Goal: Find specific fact

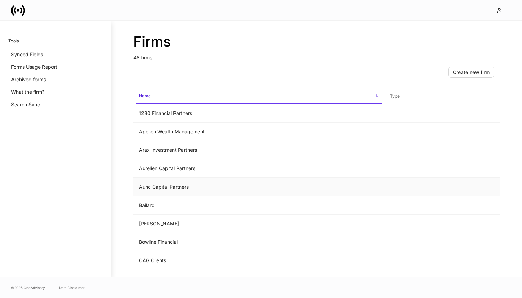
click at [196, 182] on td "Auric Capital Partners" at bounding box center [258, 187] width 251 height 18
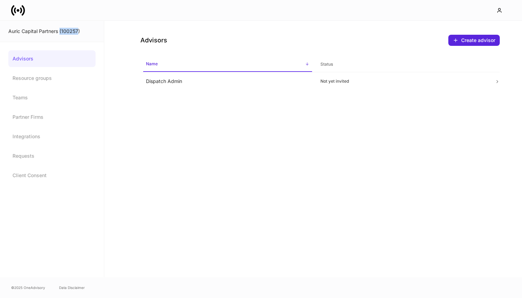
drag, startPoint x: 79, startPoint y: 31, endPoint x: 60, endPoint y: 31, distance: 18.1
click at [60, 31] on div "Auric Capital Partners (100257)" at bounding box center [51, 31] width 87 height 7
click at [86, 40] on div "Auric Capital Partners (100257)" at bounding box center [52, 31] width 104 height 21
drag, startPoint x: 79, startPoint y: 32, endPoint x: 62, endPoint y: 31, distance: 16.3
click at [62, 31] on div "Auric Capital Partners (100257)" at bounding box center [51, 31] width 87 height 7
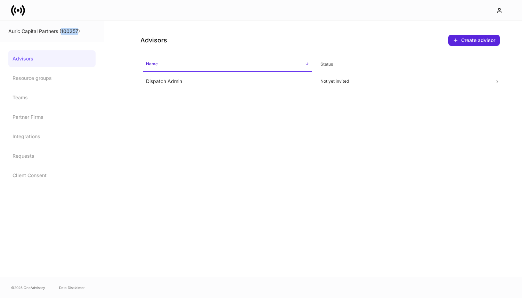
copy div "100257"
